Goal: Transaction & Acquisition: Book appointment/travel/reservation

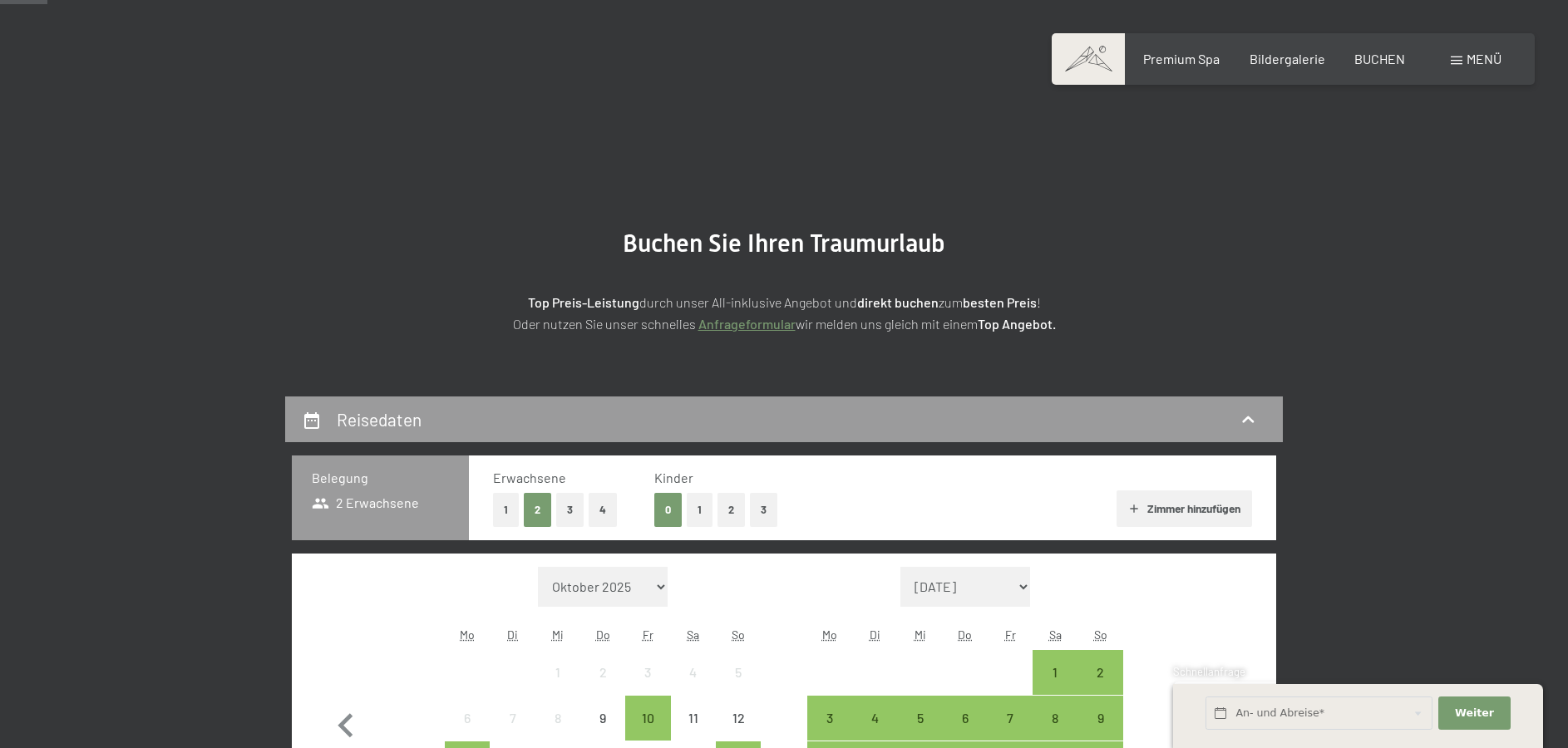
scroll to position [170, 0]
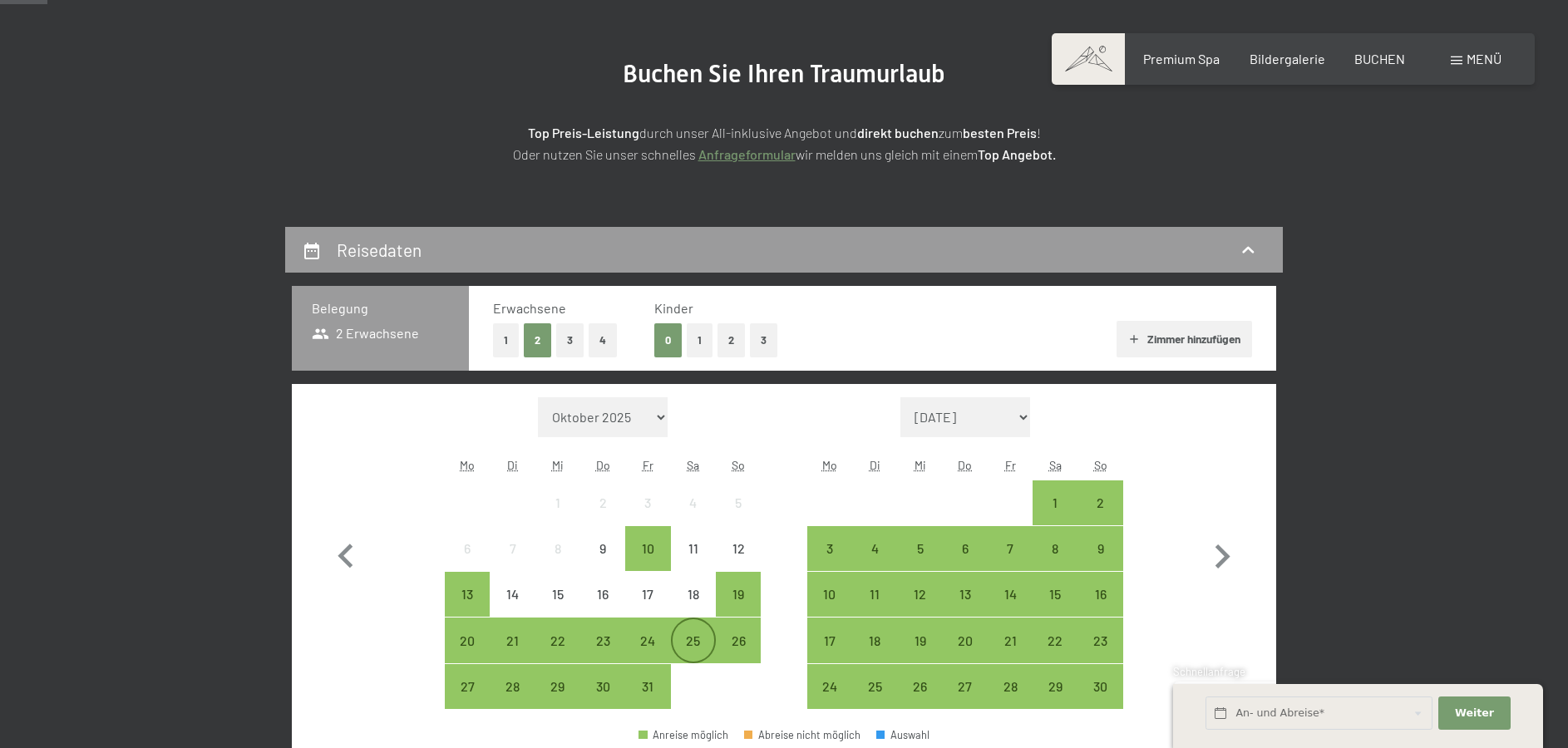
click at [693, 647] on div "25" at bounding box center [694, 655] width 42 height 42
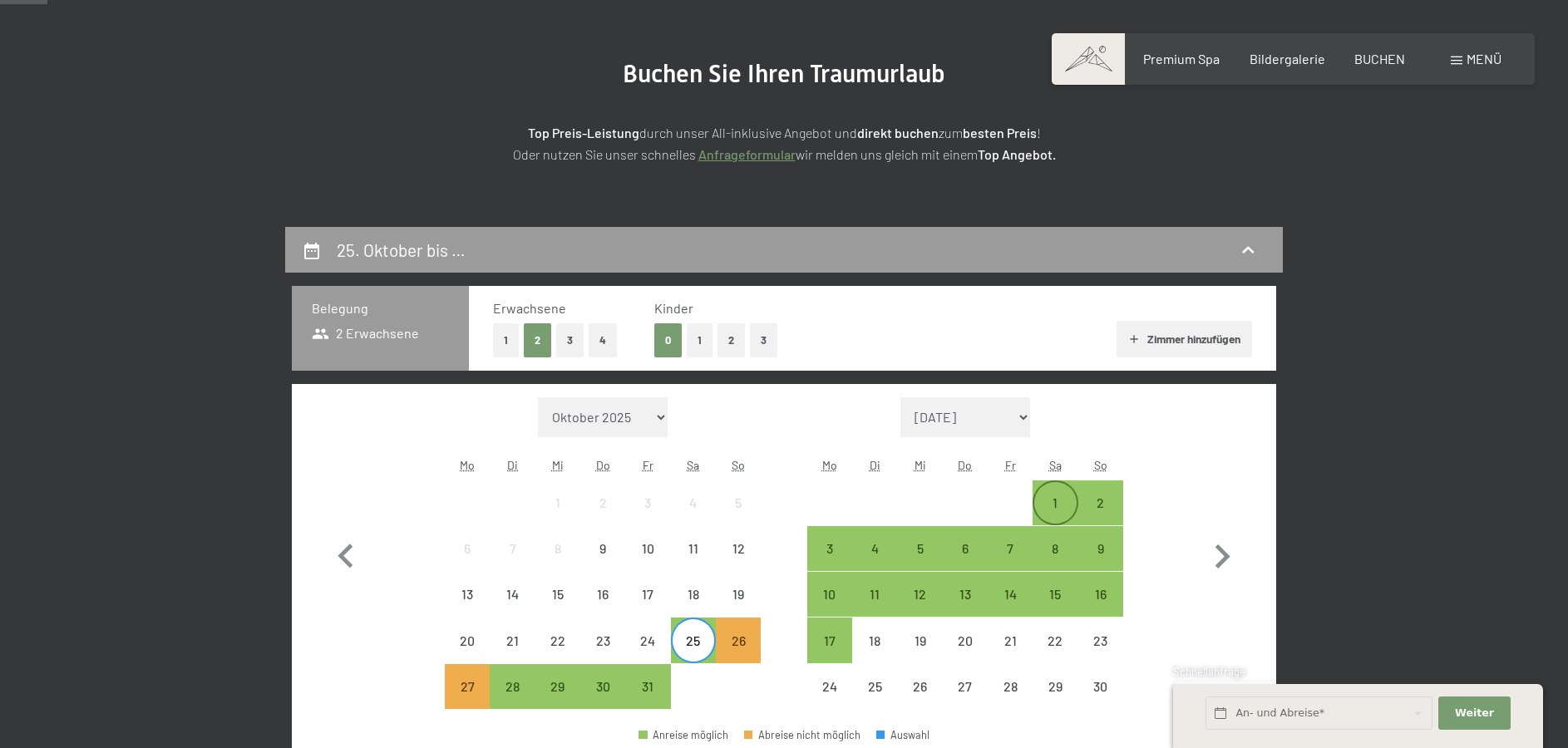
click at [1056, 504] on div "1" at bounding box center [1055, 518] width 42 height 42
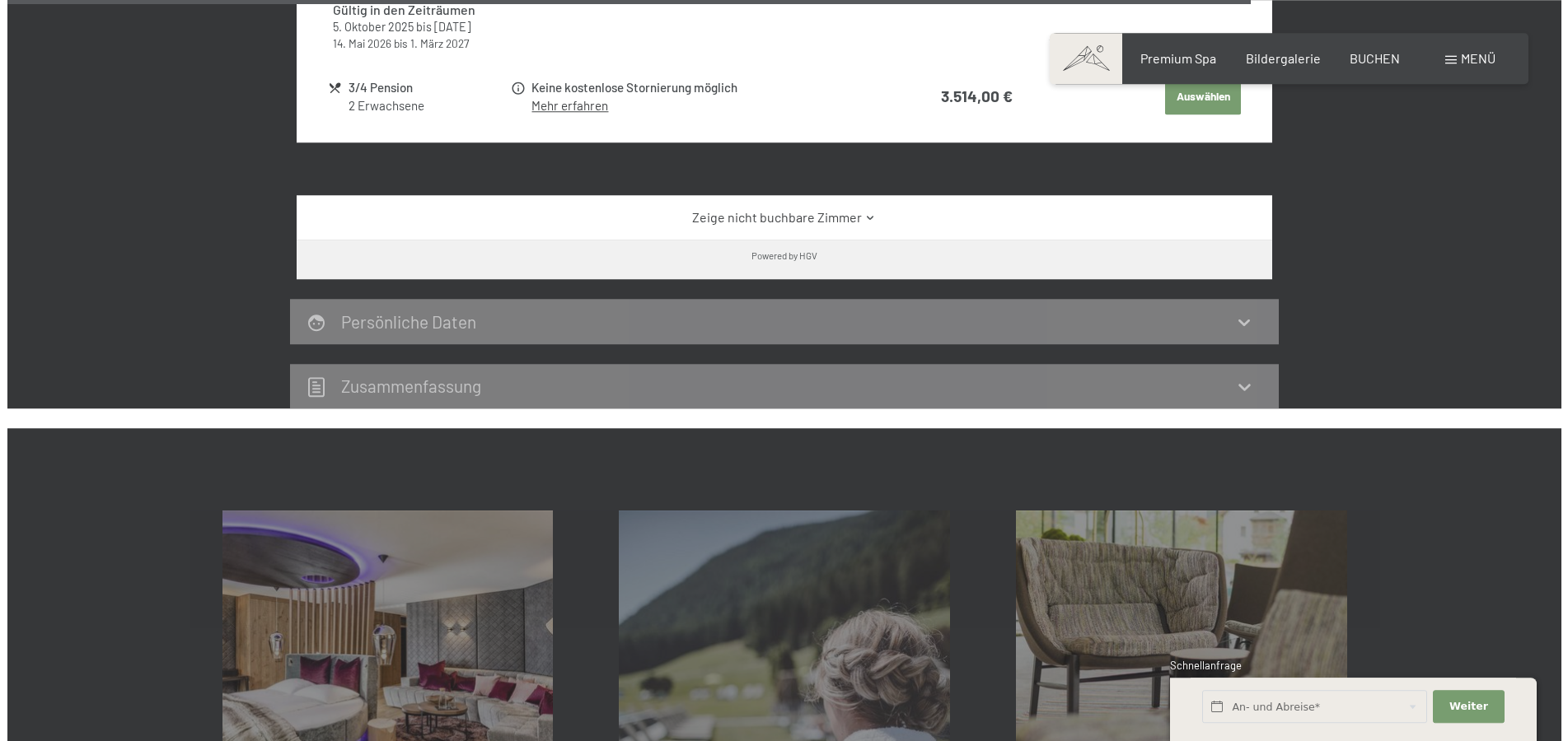
scroll to position [3116, 0]
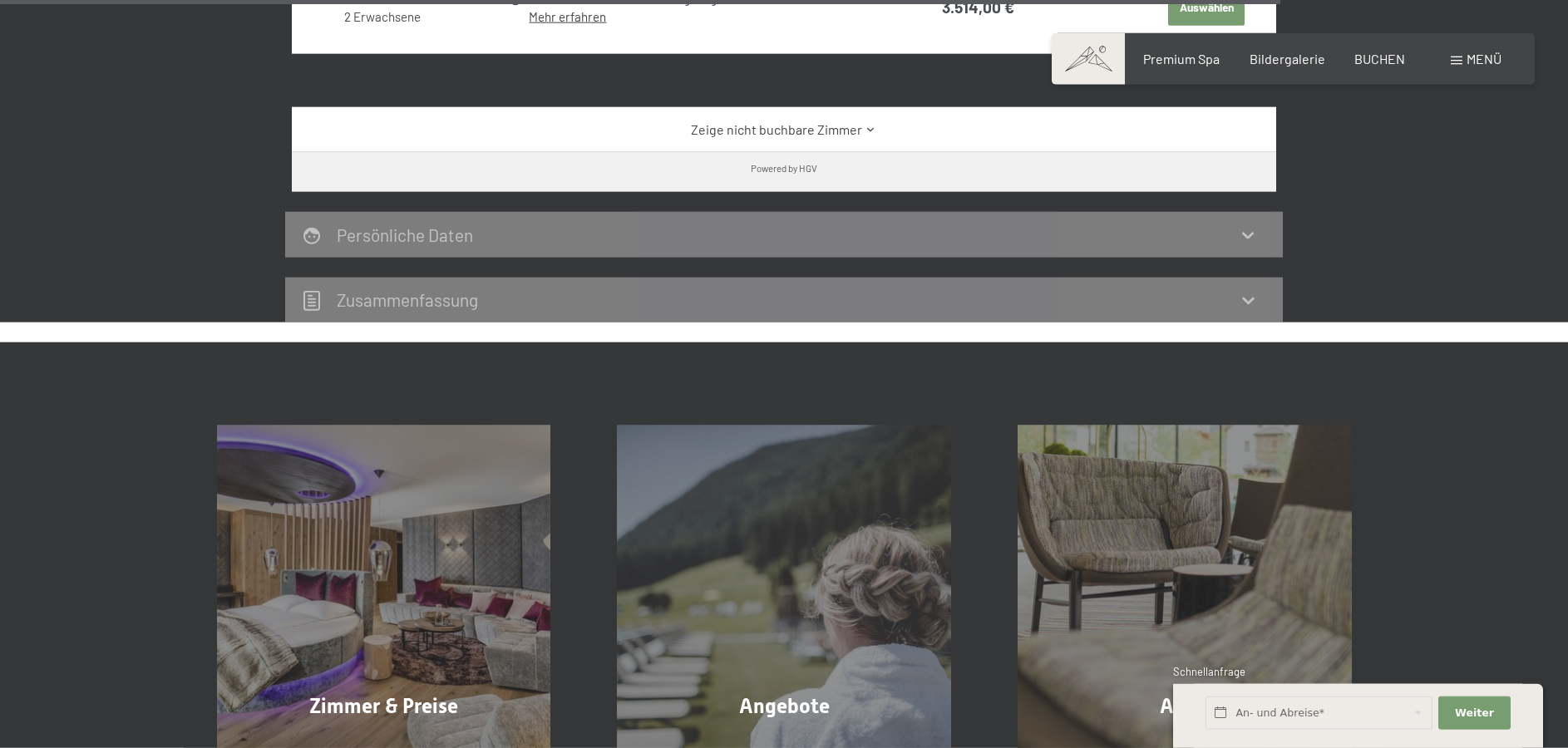
click at [1478, 52] on span "Menü" at bounding box center [1484, 59] width 35 height 16
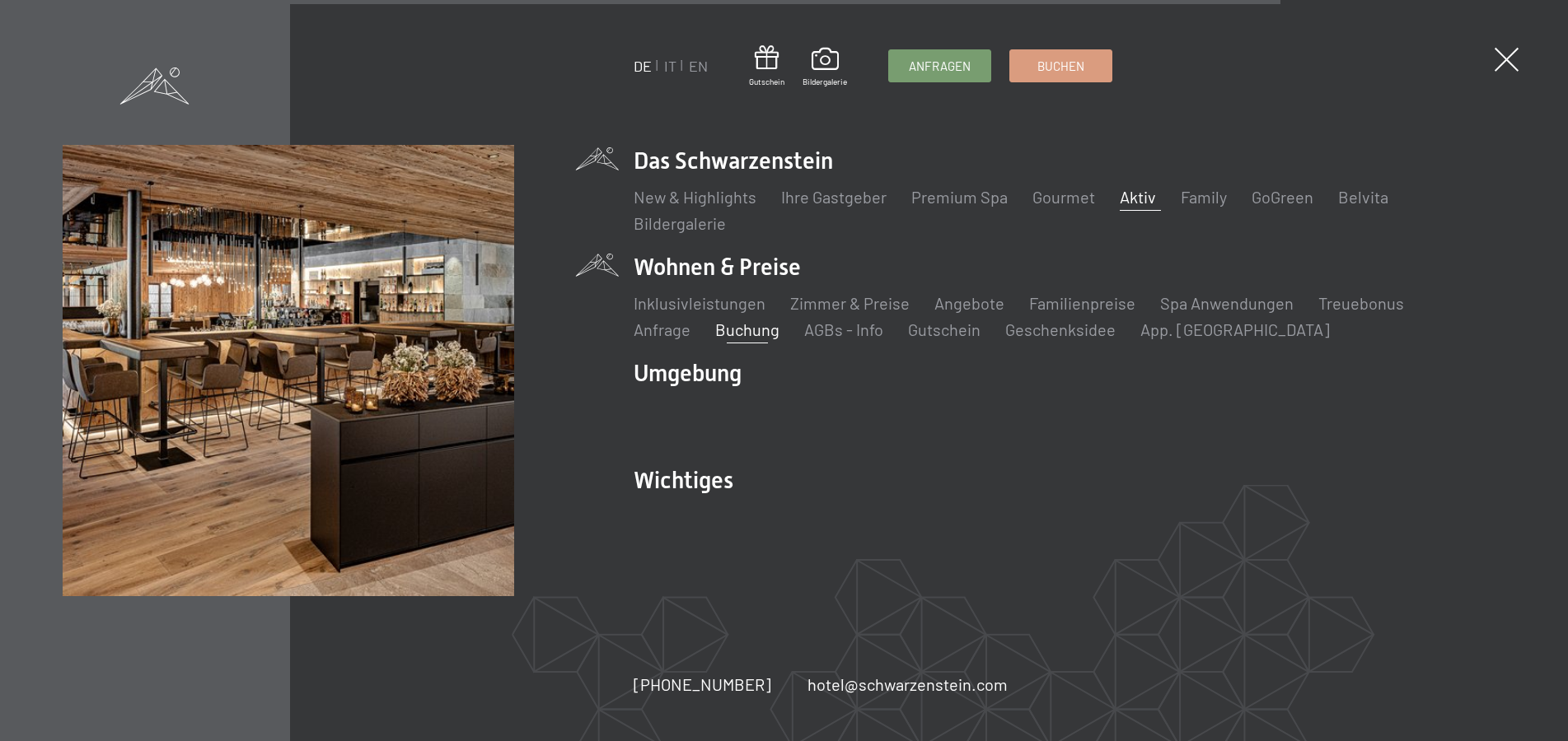
click at [1136, 200] on link "Aktiv" at bounding box center [1138, 196] width 37 height 20
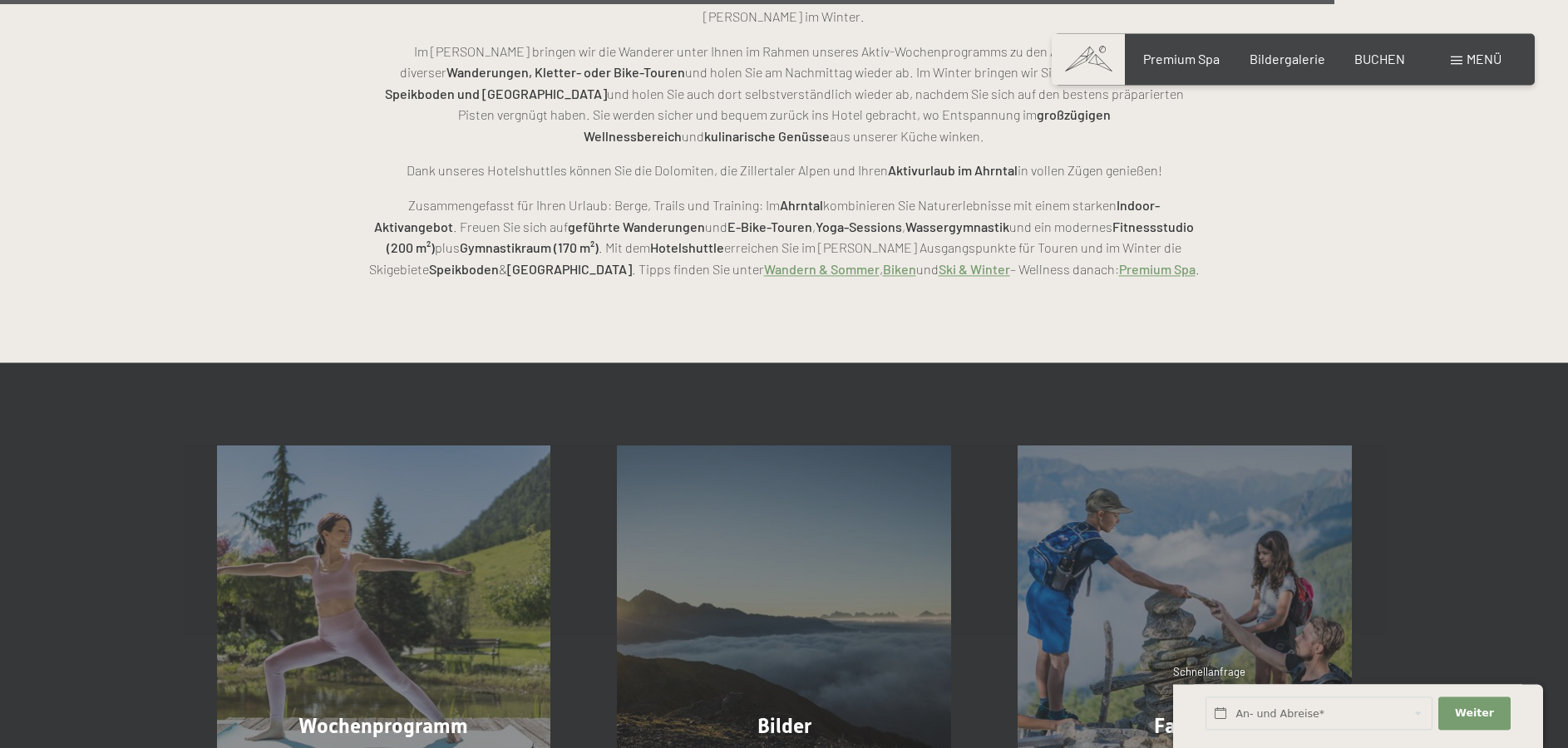
scroll to position [4155, 0]
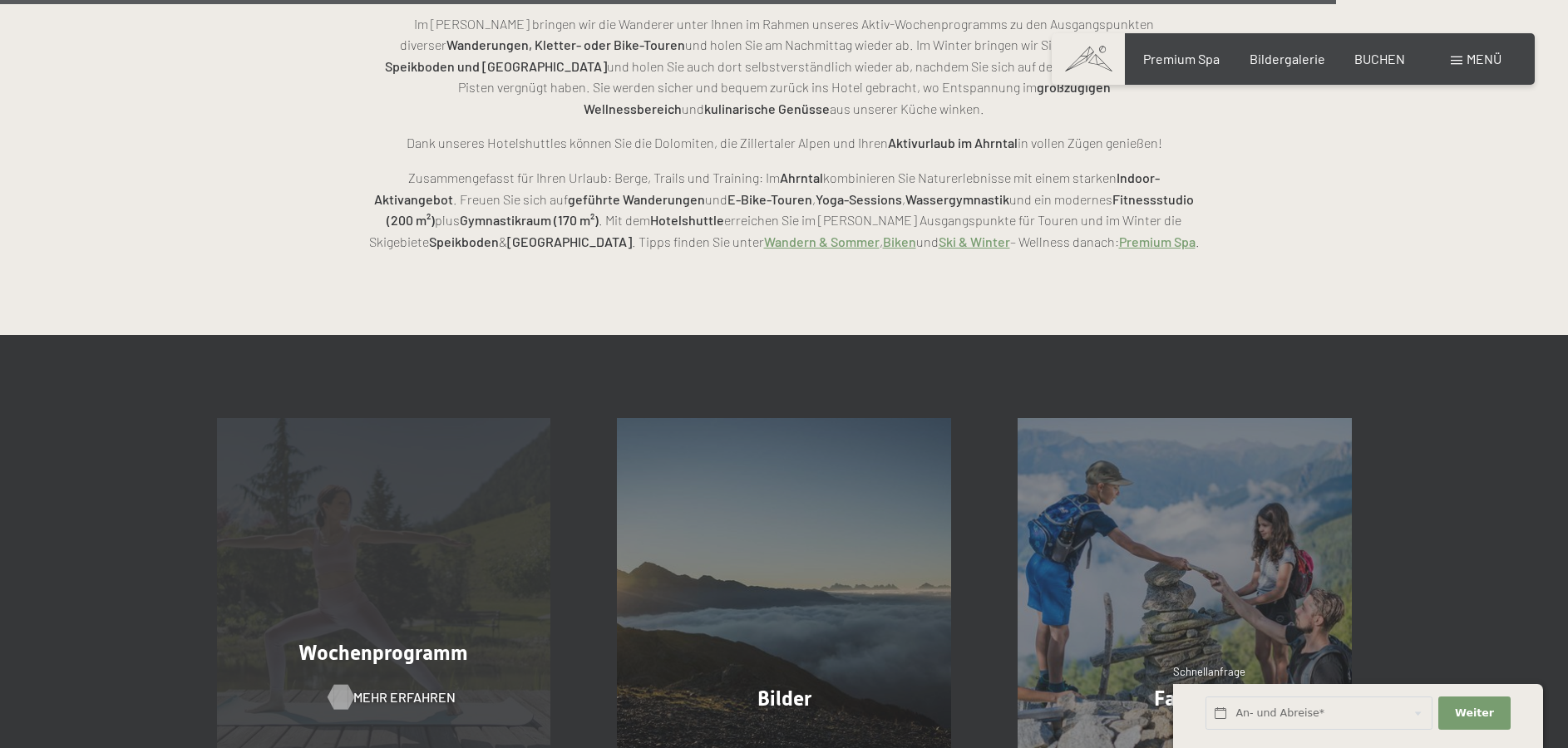
click at [375, 688] on span "Mehr erfahren" at bounding box center [405, 697] width 102 height 18
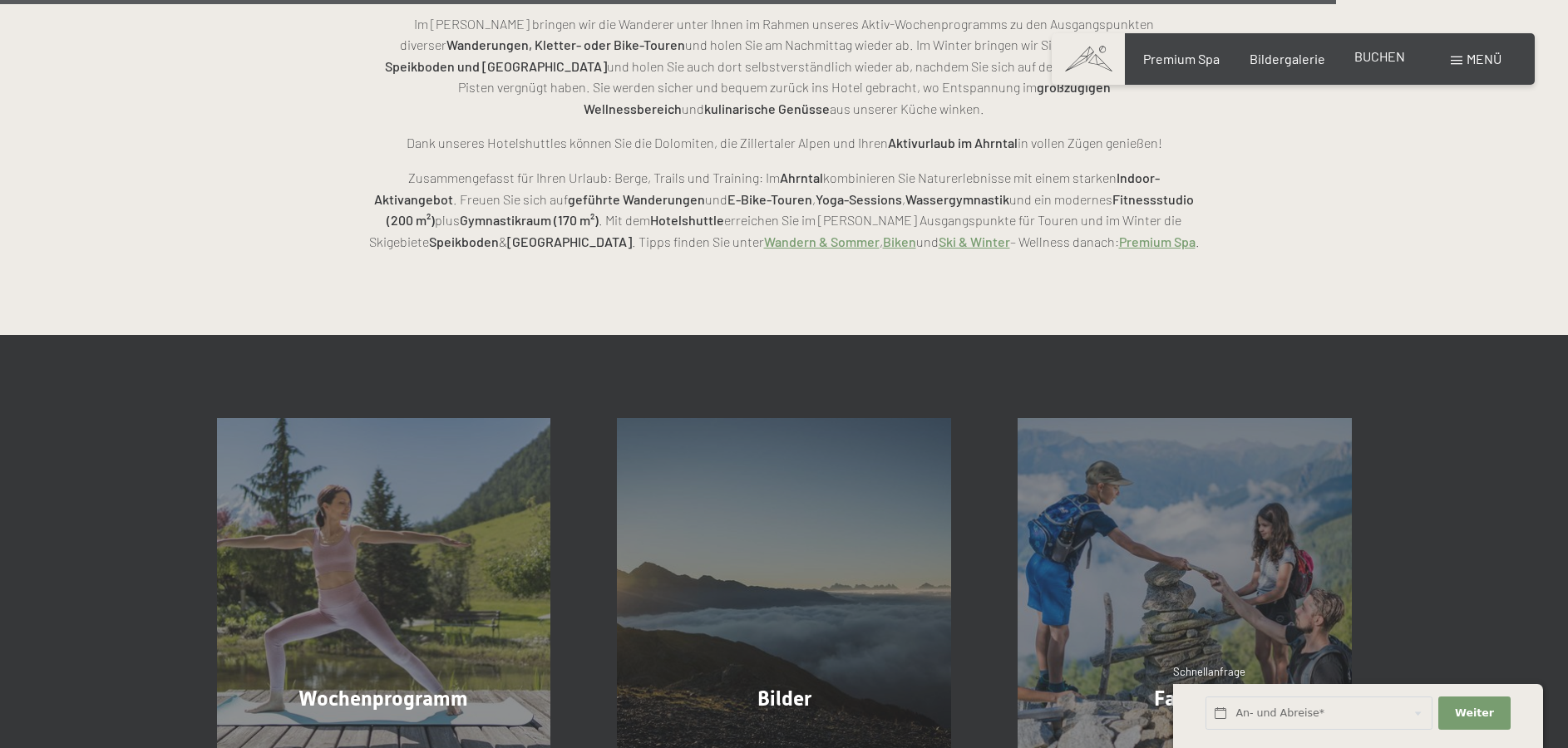
click at [1381, 54] on span "BUCHEN" at bounding box center [1380, 56] width 51 height 16
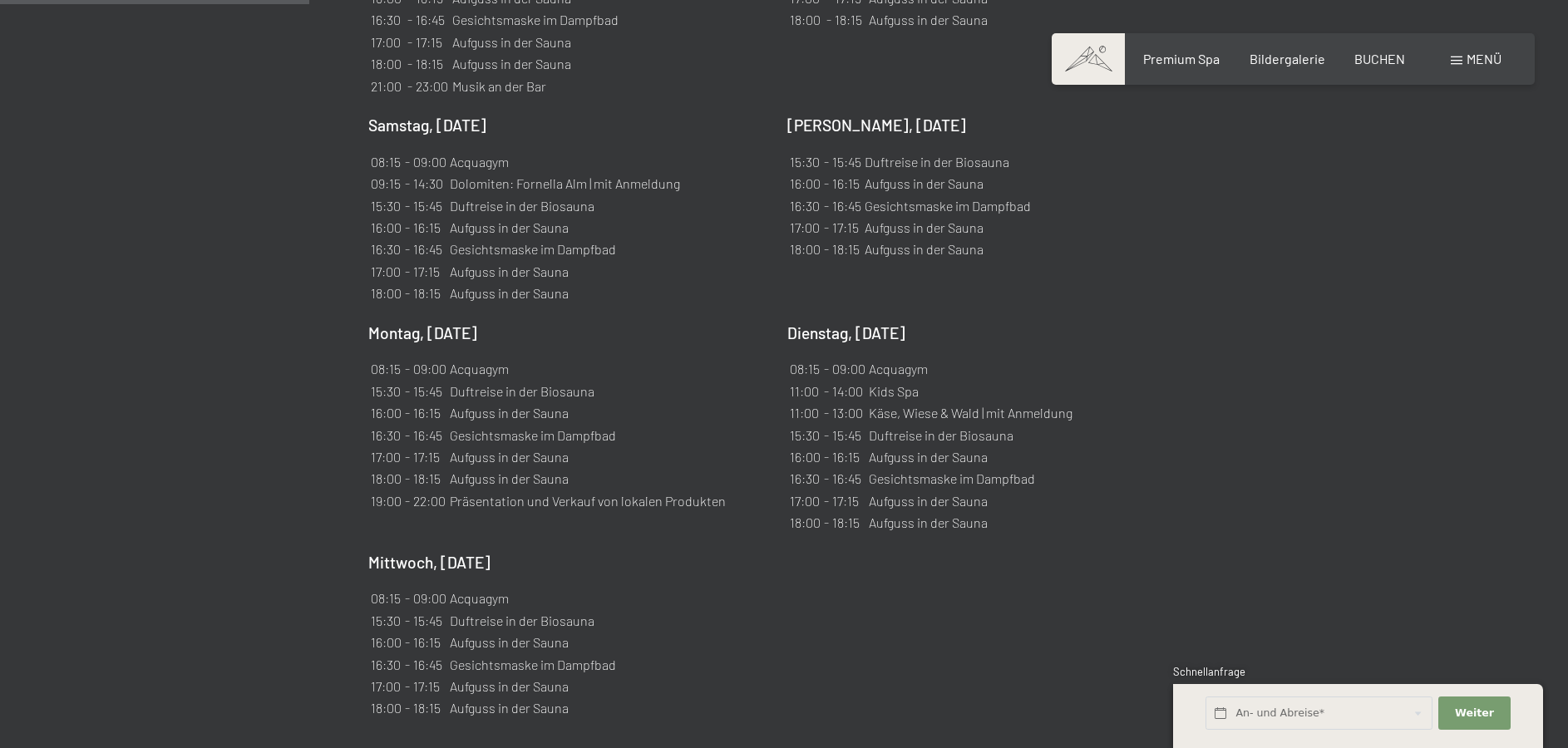
scroll to position [1526, 0]
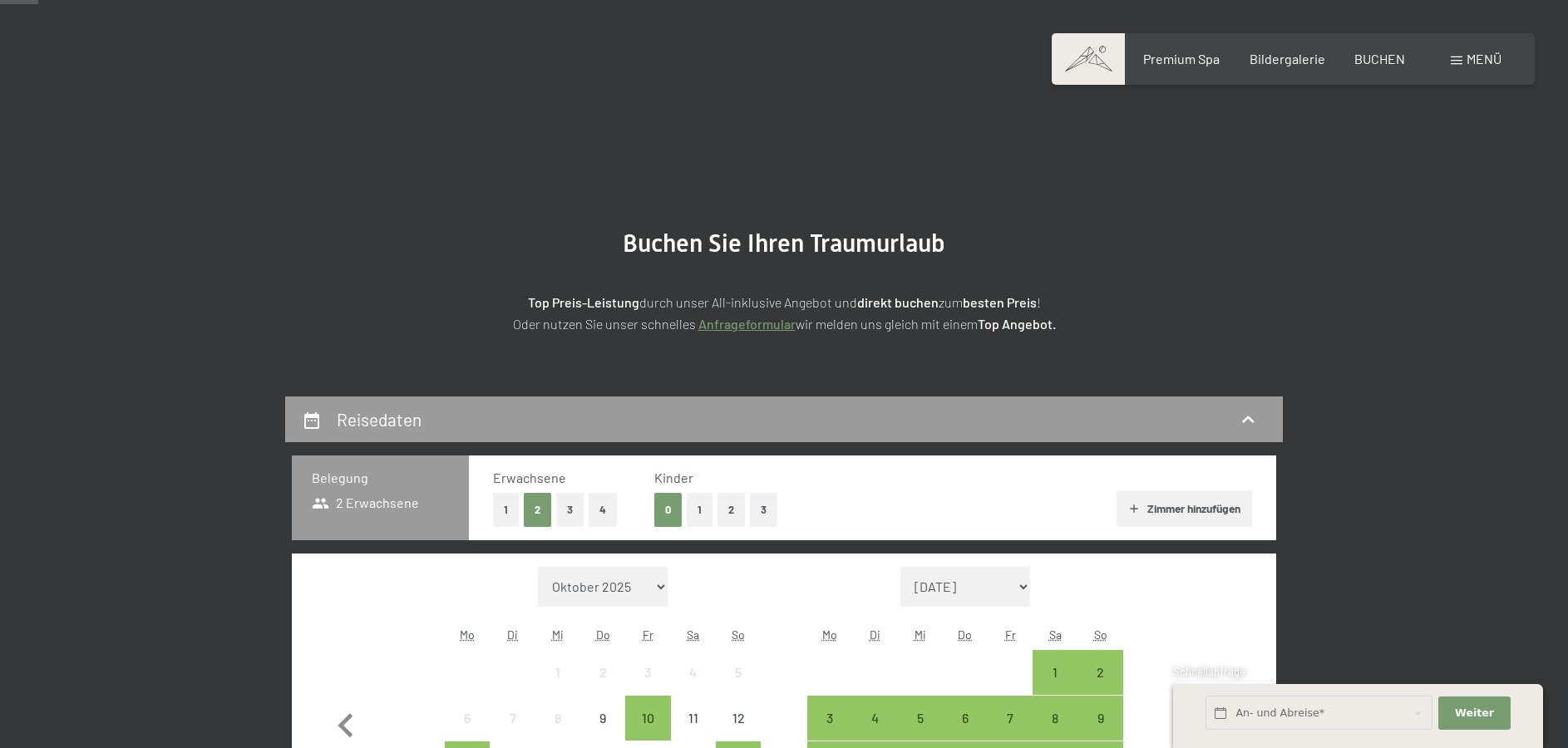
scroll to position [170, 0]
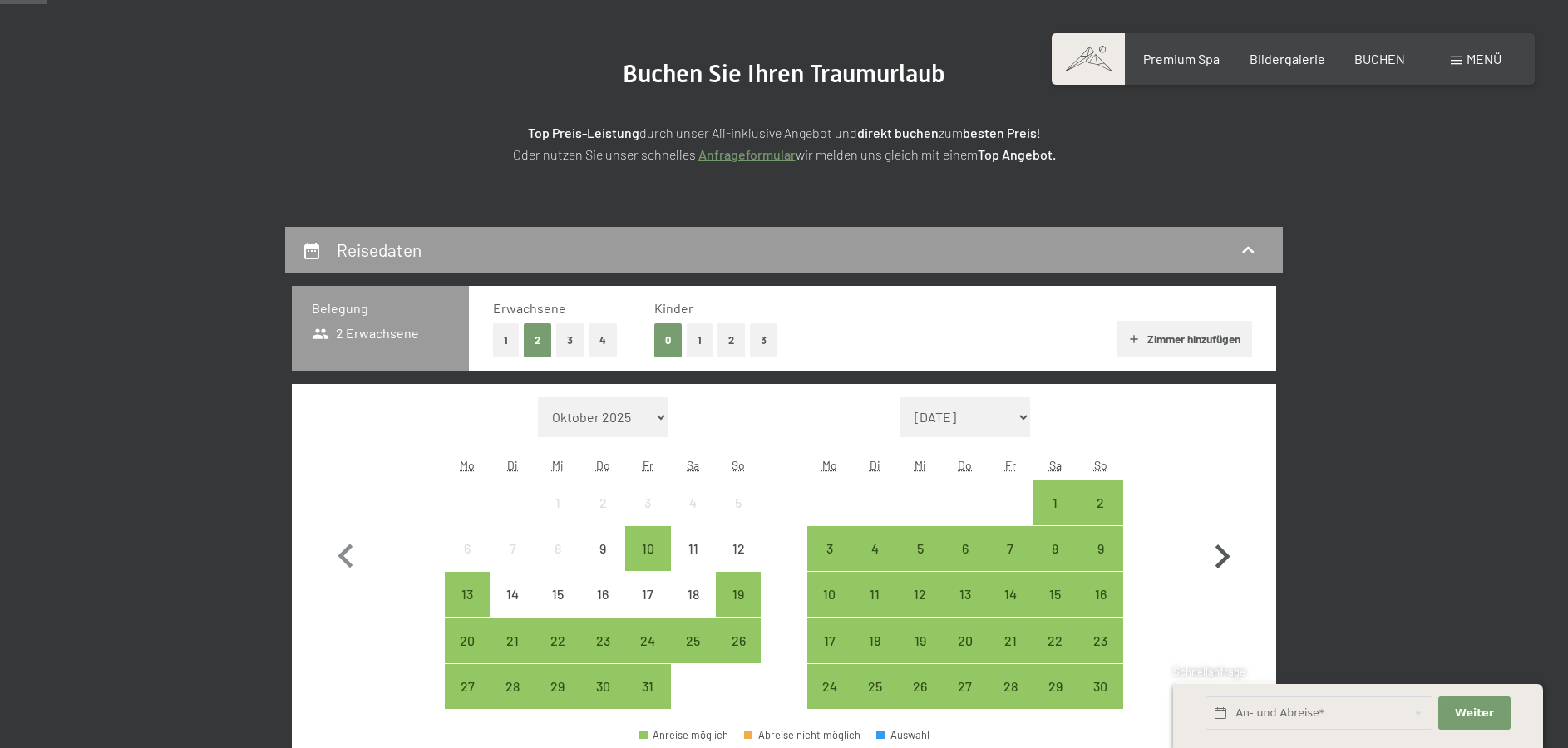
click at [1225, 556] on icon "button" at bounding box center [1223, 556] width 15 height 24
select select "2025-12-01"
select select "2026-01-01"
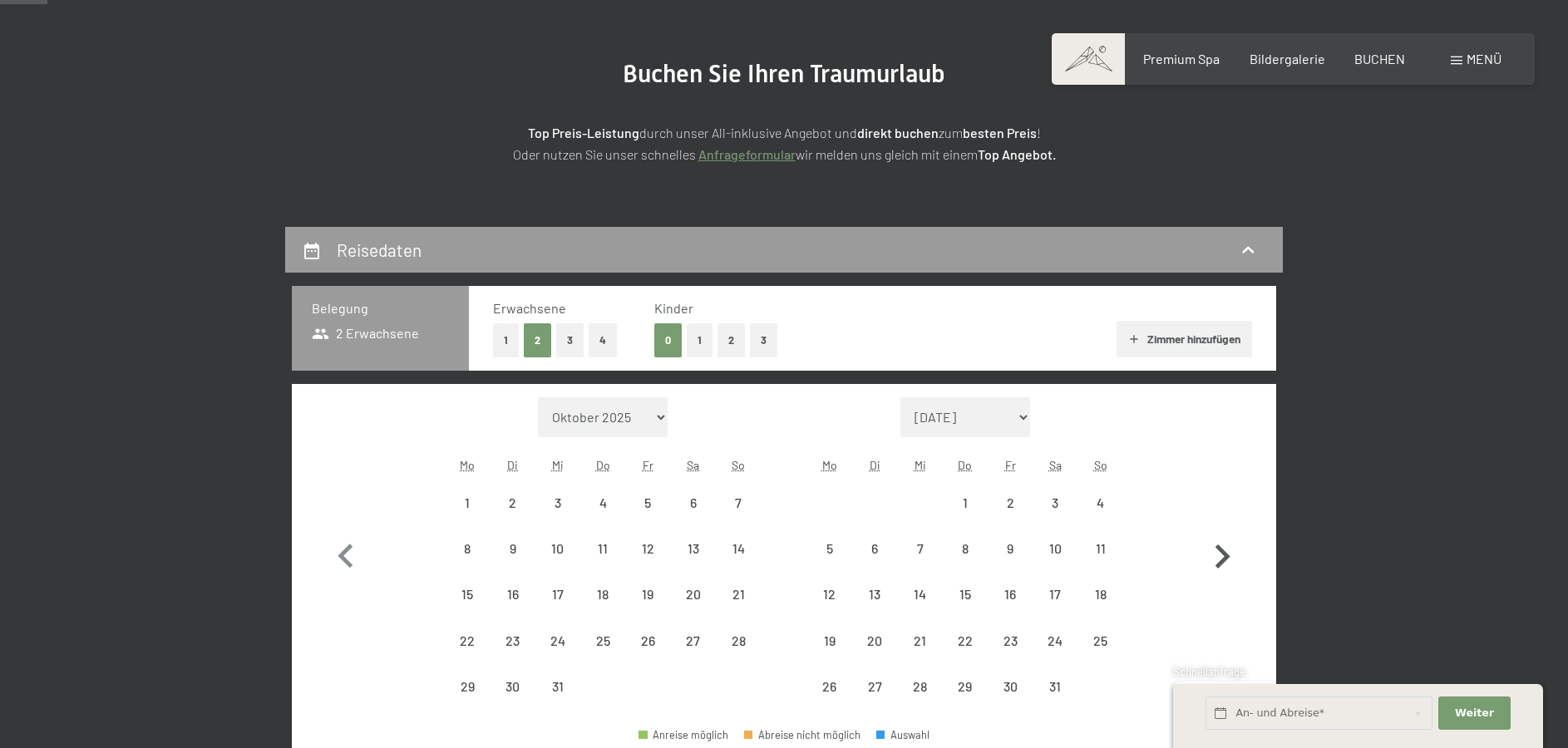
select select "2025-12-01"
select select "2026-01-01"
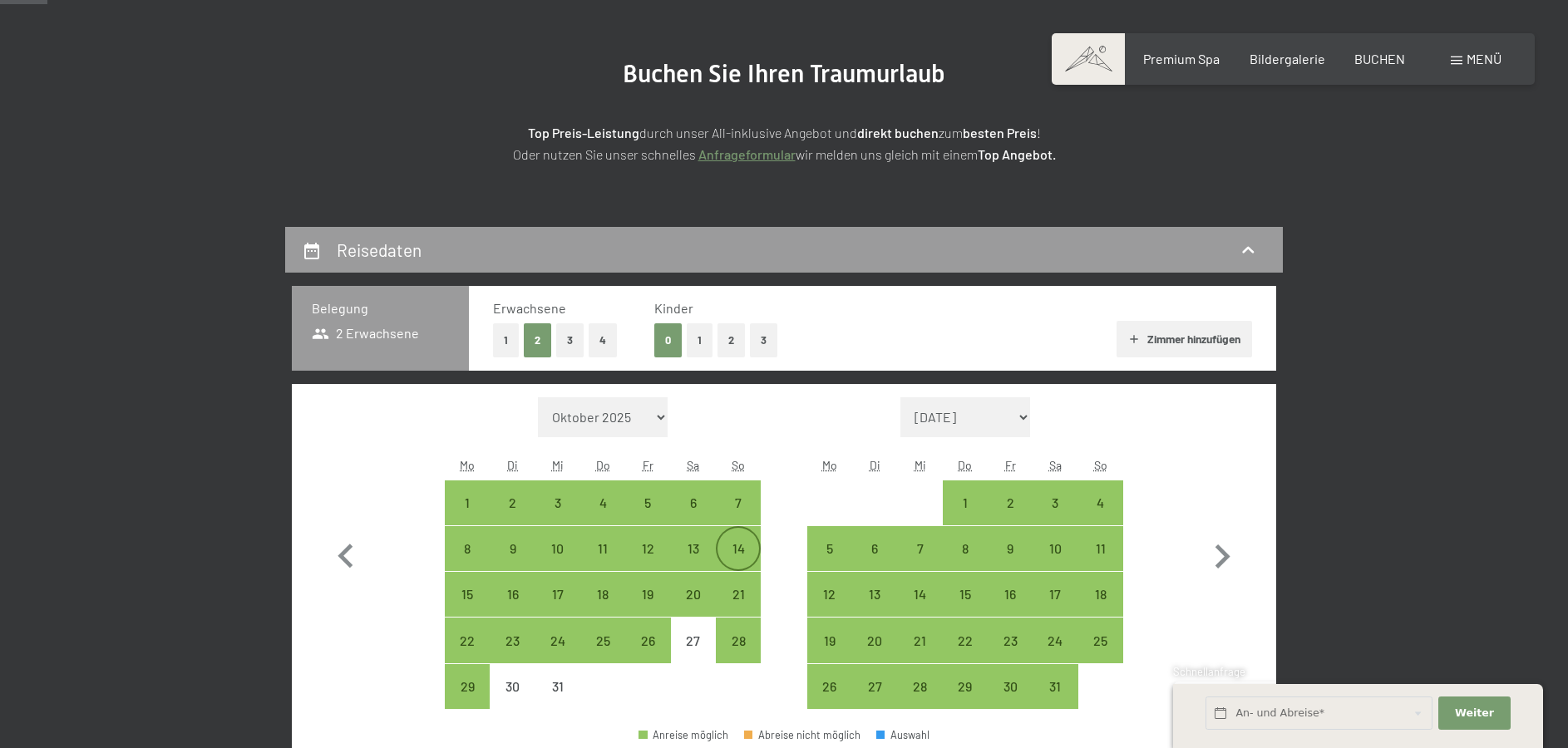
click at [738, 553] on div "14" at bounding box center [738, 563] width 42 height 42
select select "2025-12-01"
select select "2026-01-01"
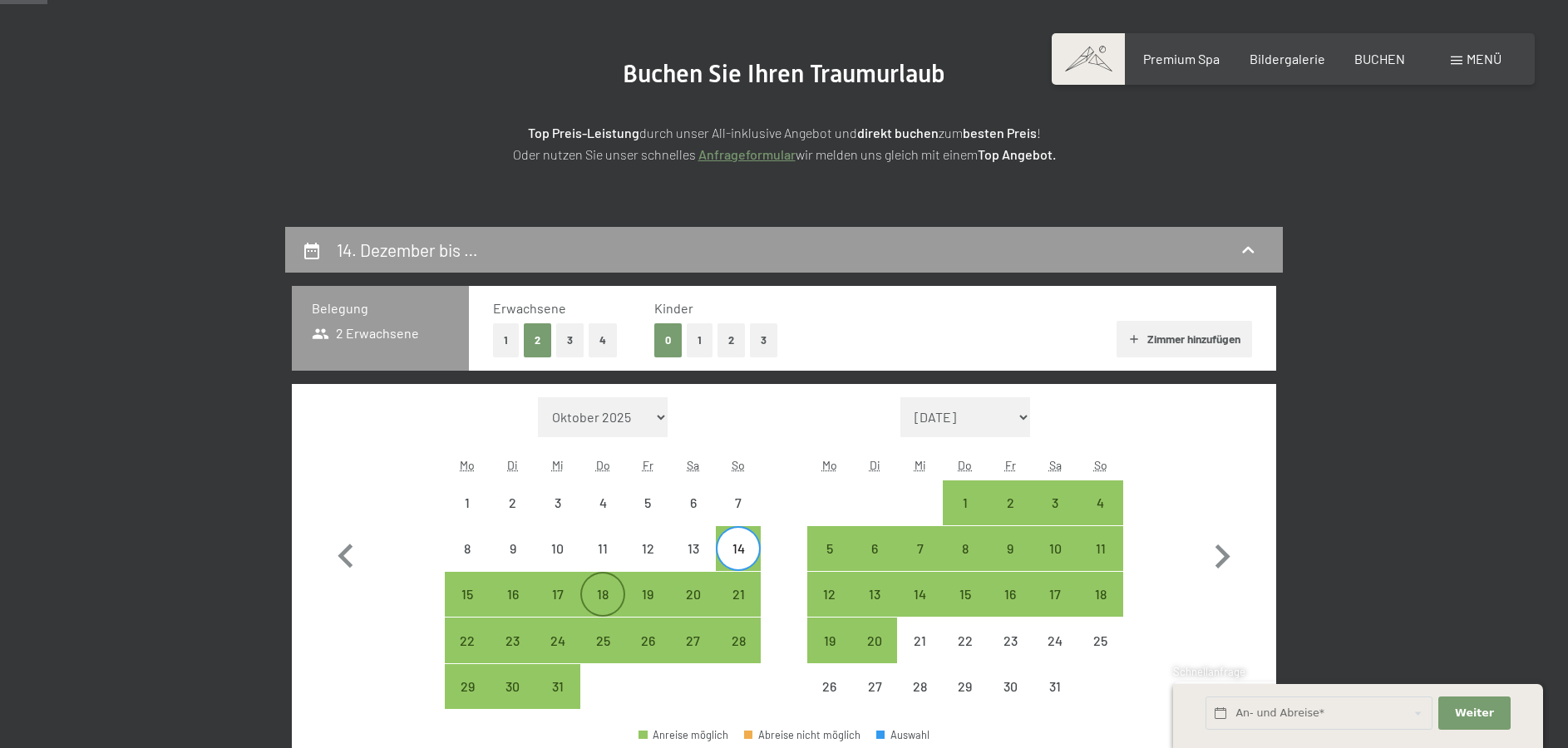
click at [602, 595] on div "18" at bounding box center [603, 609] width 42 height 42
select select "2025-12-01"
select select "2026-01-01"
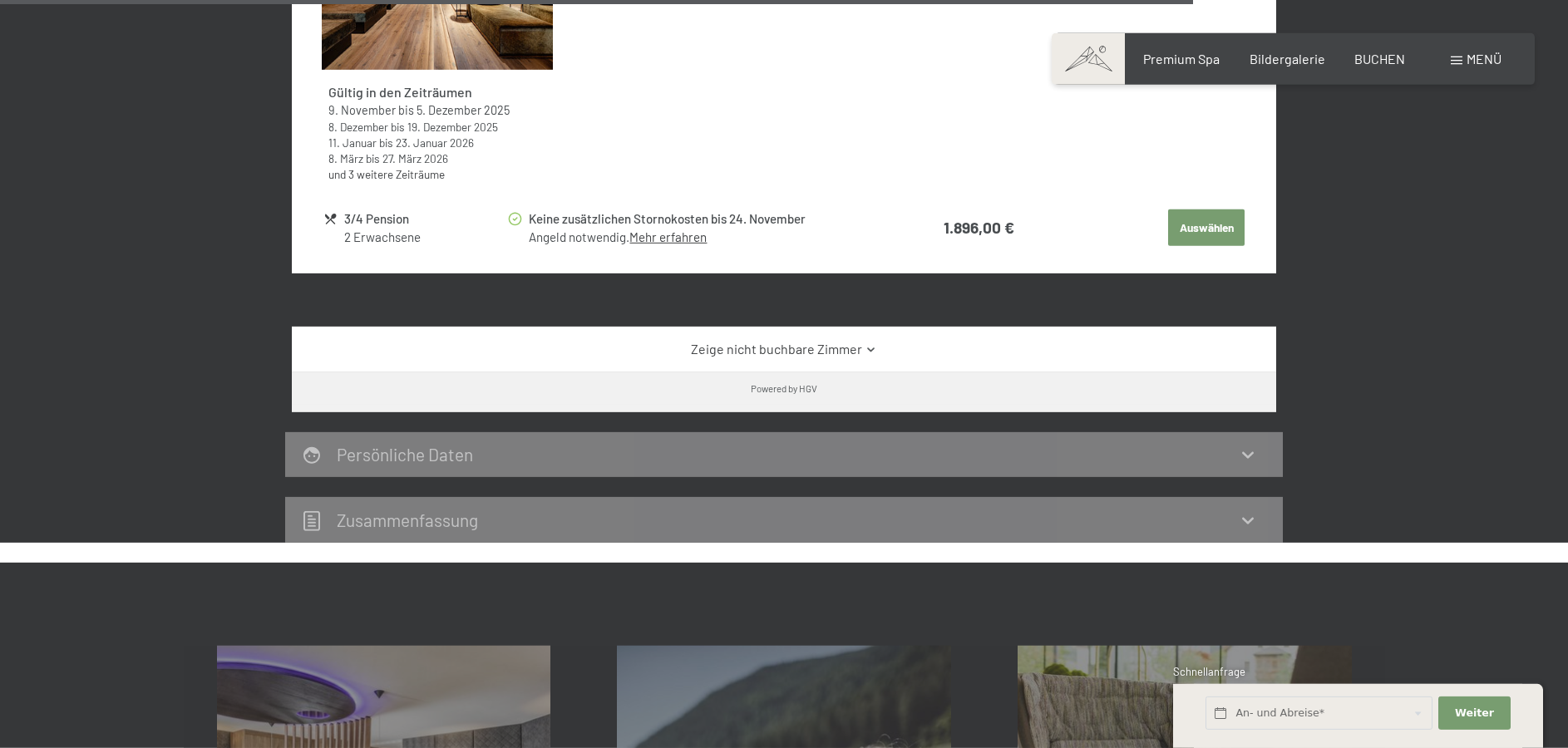
scroll to position [5513, 0]
